Goal: Consume media (video, audio): Consume media (video, audio)

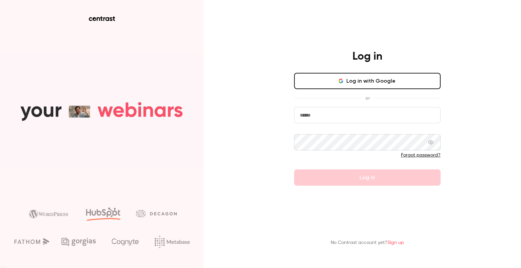
click at [349, 81] on button "Log in with Google" at bounding box center [367, 81] width 146 height 16
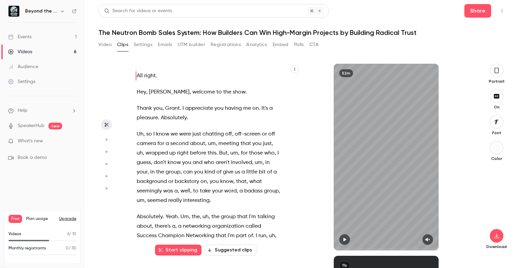
click at [38, 44] on link "Events 1" at bounding box center [42, 36] width 85 height 15
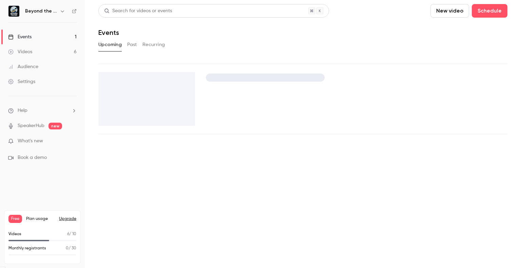
click at [39, 47] on link "Videos 6" at bounding box center [42, 51] width 85 height 15
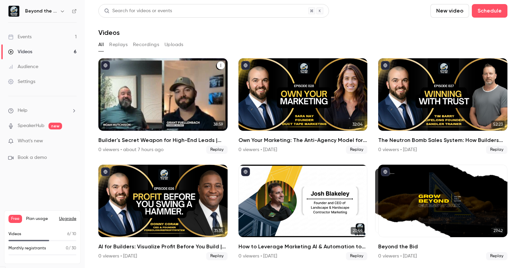
click at [152, 100] on div "Builder's Secret Weapon for High-End Leads | Noah Hutchison" at bounding box center [162, 94] width 129 height 73
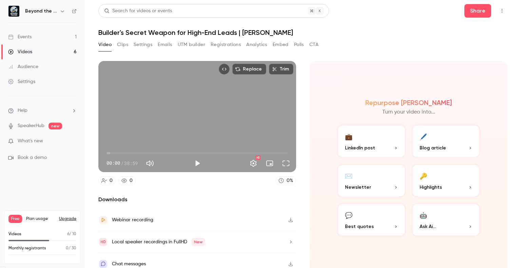
click at [119, 44] on button "Clips" at bounding box center [122, 44] width 11 height 11
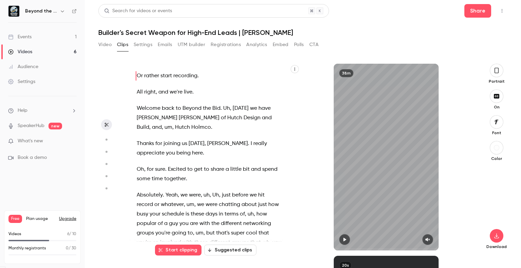
click at [233, 244] on div "Start clipping Suggested clips" at bounding box center [205, 247] width 155 height 17
click at [225, 250] on button "Suggested clips" at bounding box center [230, 250] width 52 height 11
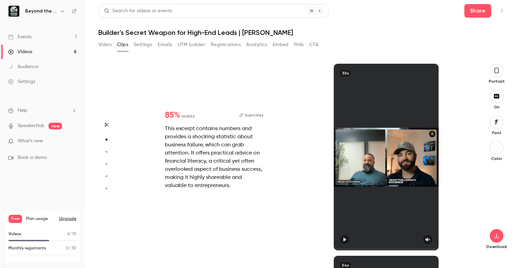
type input "*"
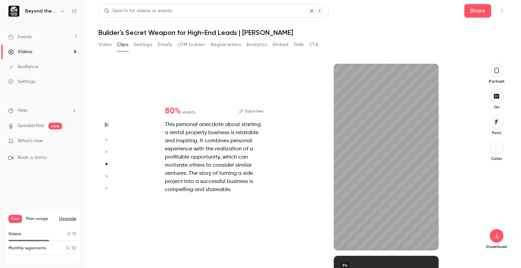
type input "*"
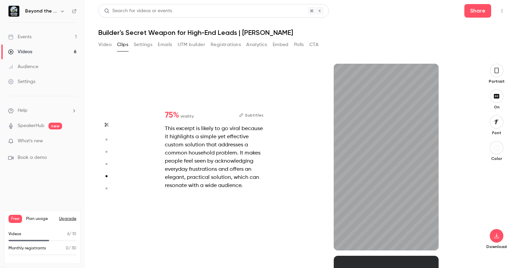
scroll to position [769, 0]
click at [490, 233] on button "button" at bounding box center [496, 236] width 14 height 14
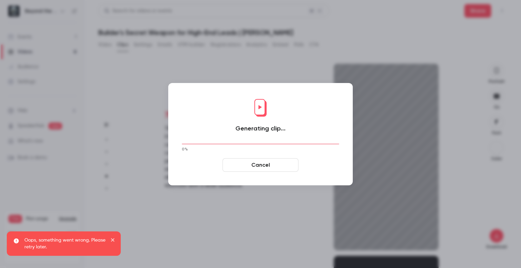
type input "***"
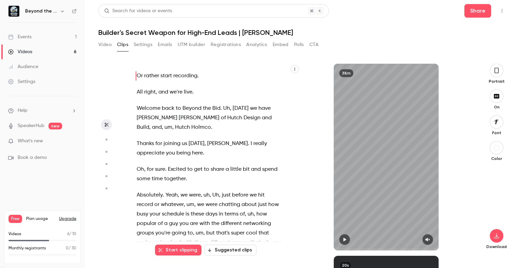
click at [232, 250] on button "Suggested clips" at bounding box center [230, 250] width 52 height 11
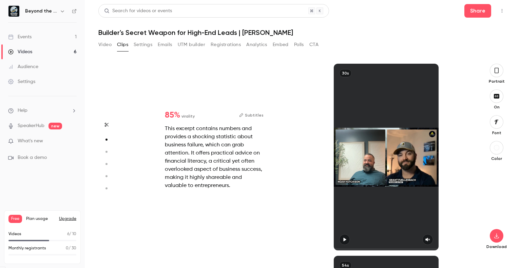
type input "*"
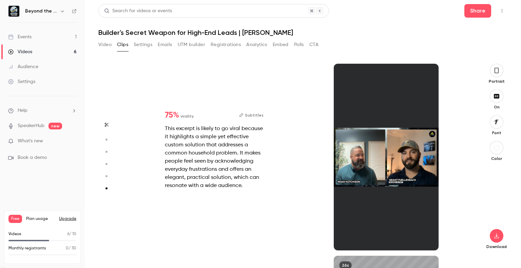
type input "*"
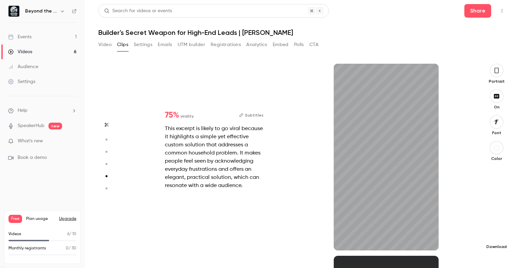
click at [500, 236] on button "button" at bounding box center [496, 236] width 14 height 14
type input "*"
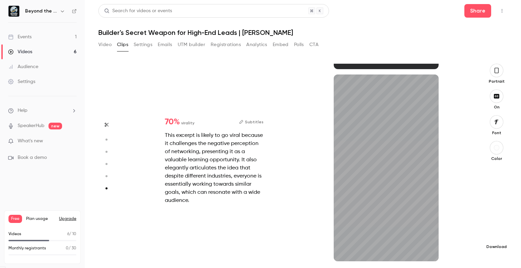
click at [493, 233] on icon "button" at bounding box center [496, 235] width 8 height 5
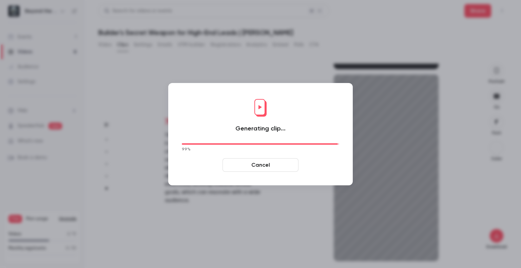
type input "****"
